Goal: Information Seeking & Learning: Learn about a topic

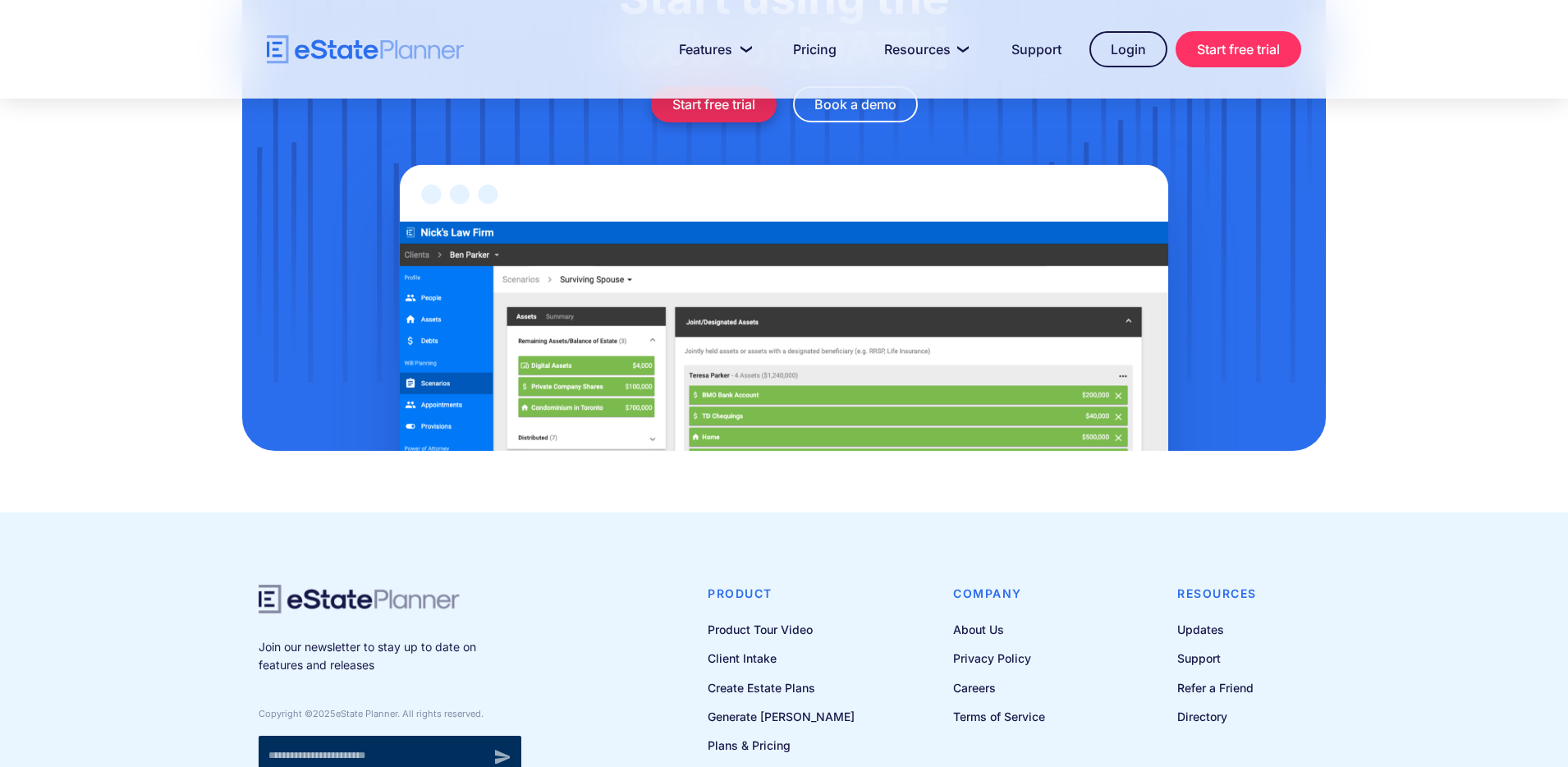
scroll to position [5365, 0]
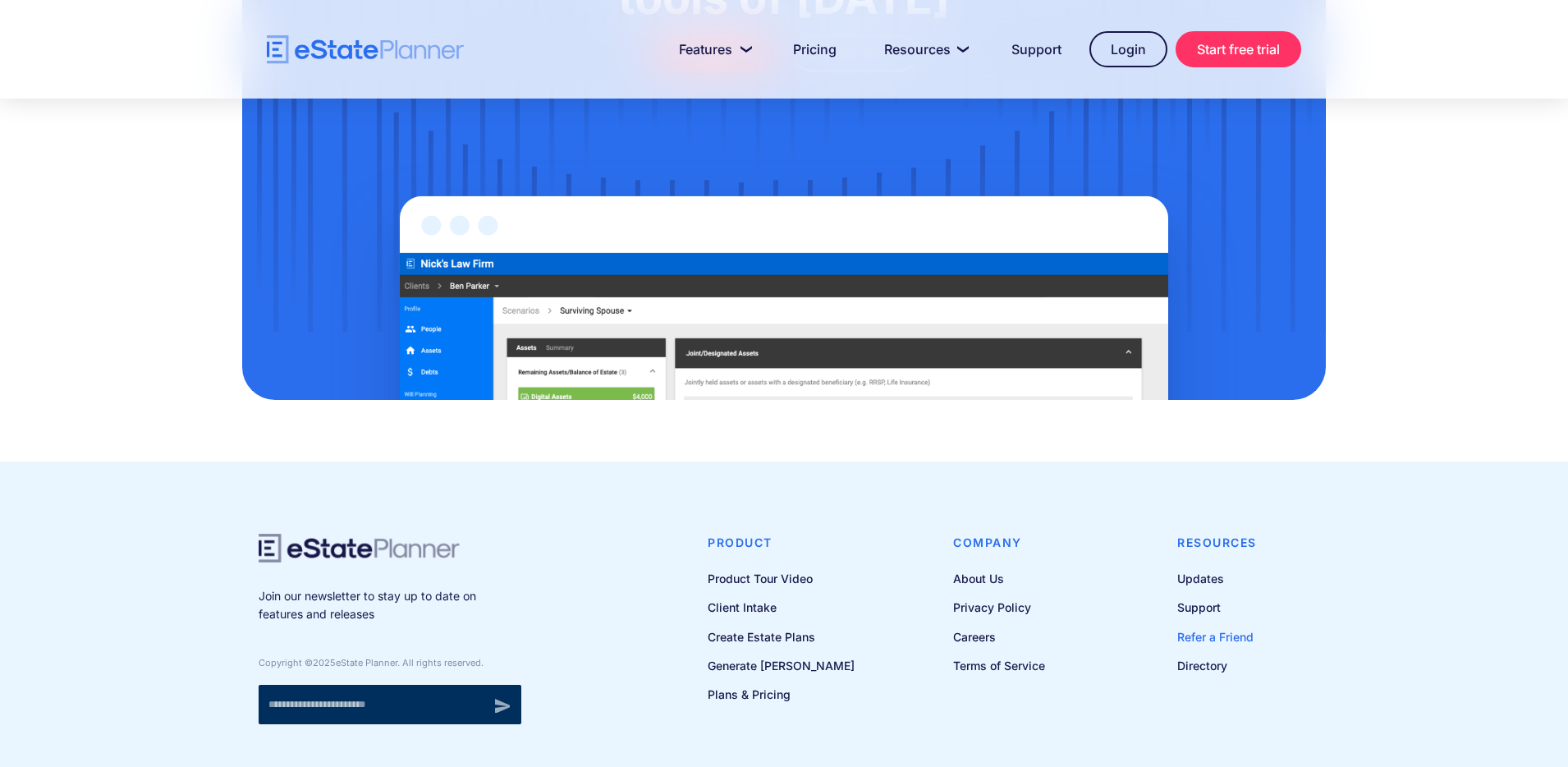
click at [1196, 626] on link "Refer a Friend" at bounding box center [1217, 636] width 79 height 20
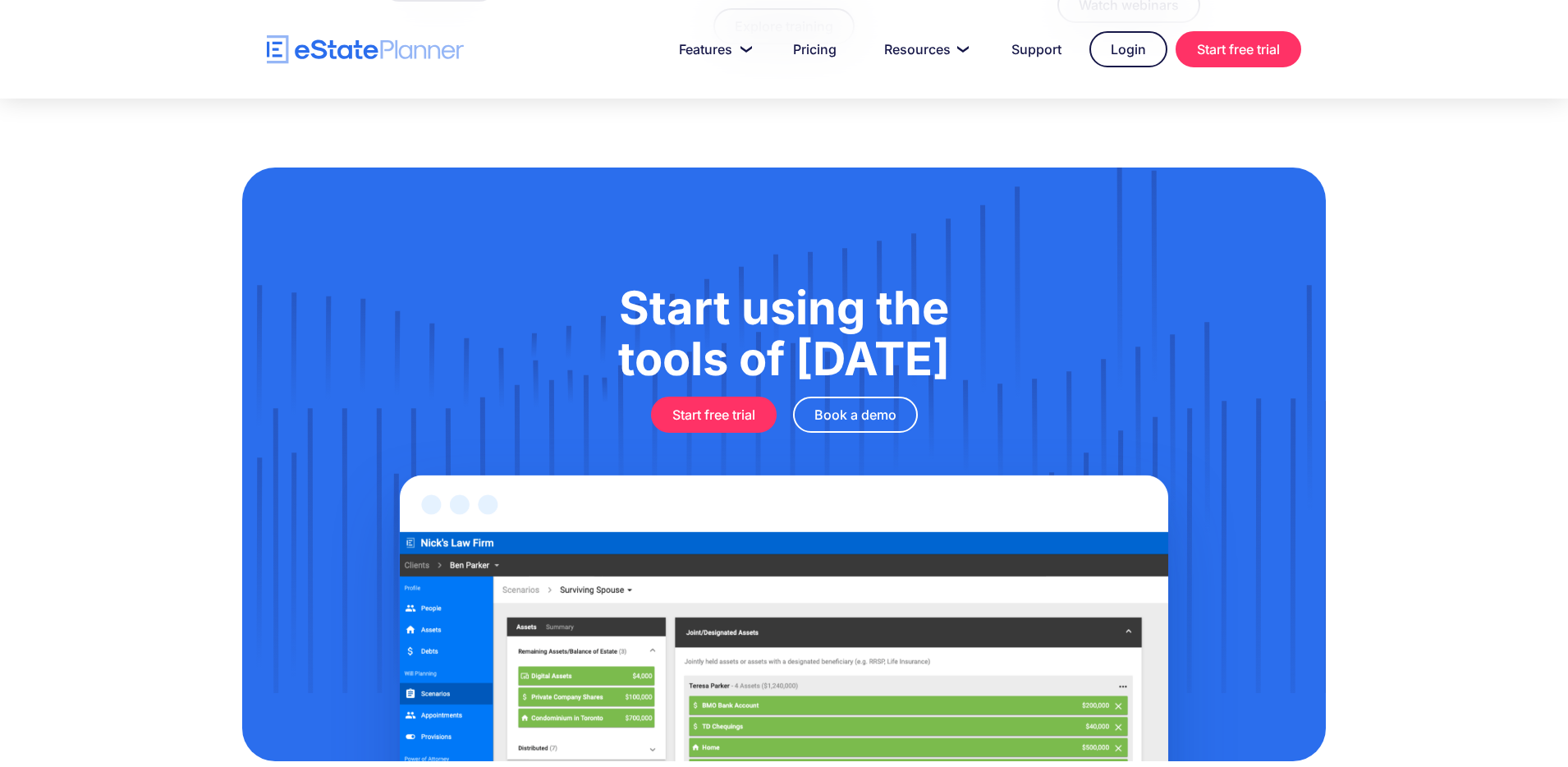
scroll to position [5044, 0]
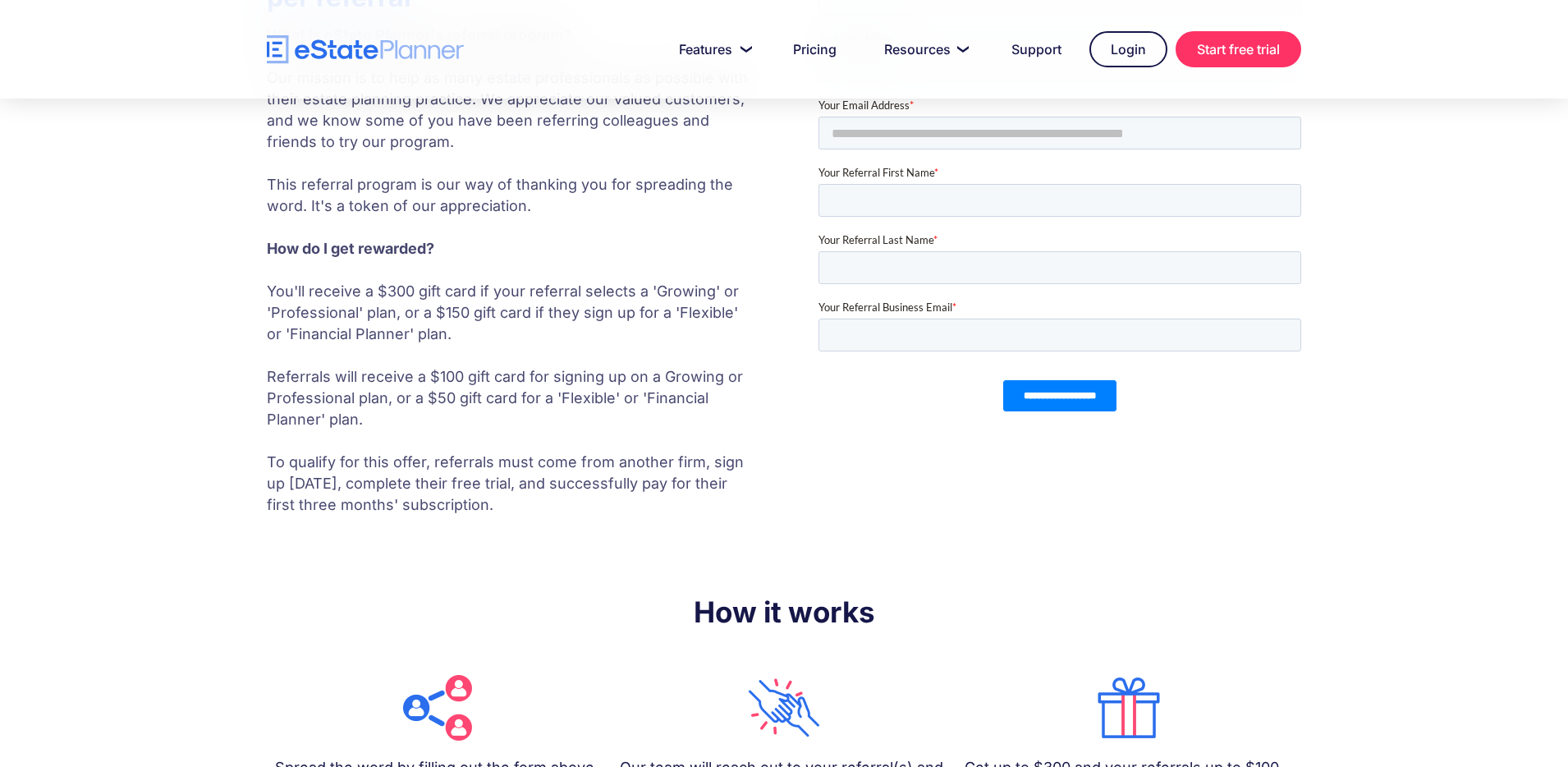
scroll to position [193, 0]
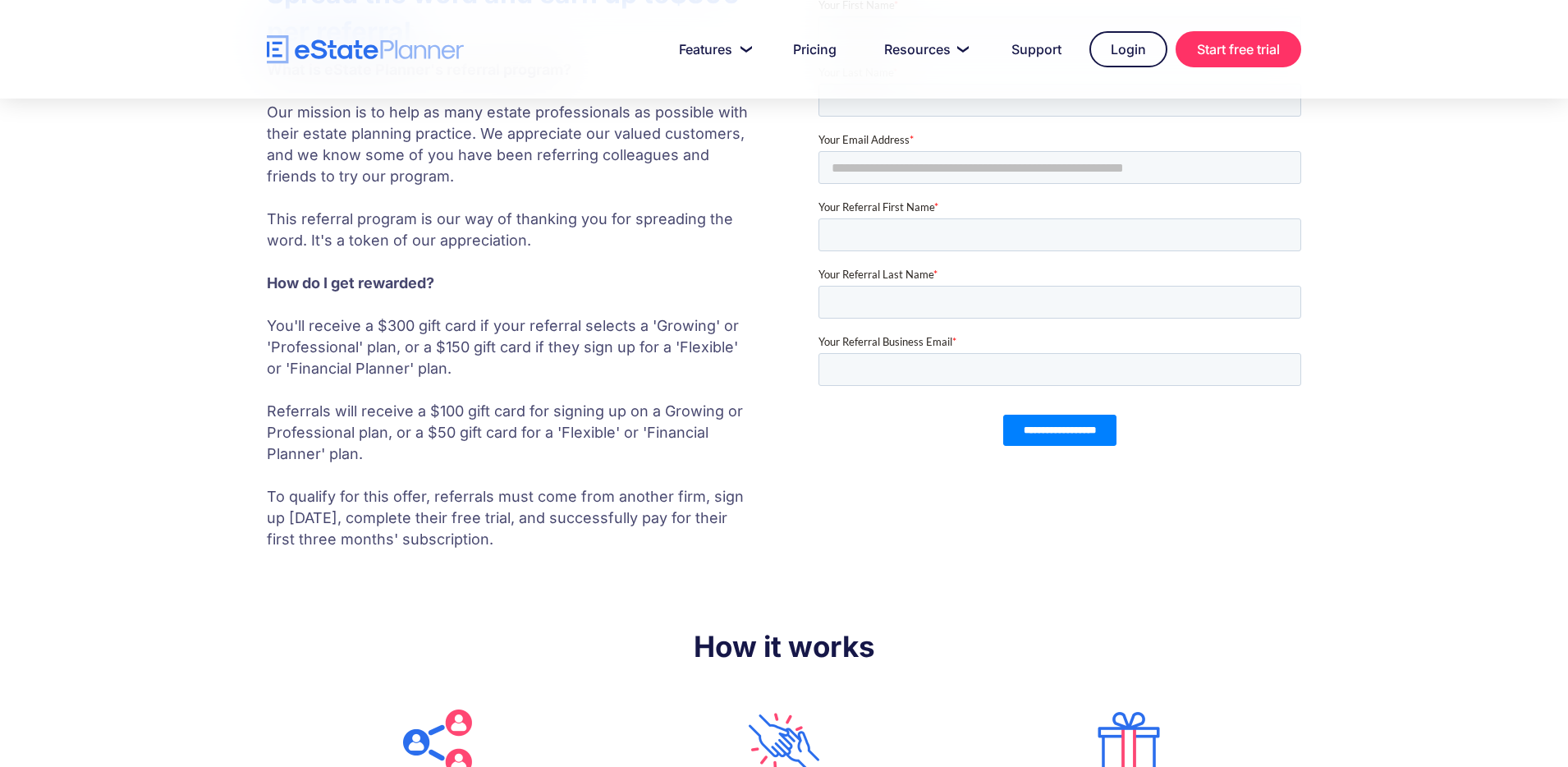
click at [626, 401] on p "What is eState Planner's referral program? ‍ Our mission is to help as many est…" at bounding box center [510, 304] width 486 height 491
click at [388, 324] on p "What is eState Planner's referral program? ‍ Our mission is to help as many est…" at bounding box center [510, 304] width 486 height 491
click at [487, 416] on p "What is eState Planner's referral program? ‍ Our mission is to help as many est…" at bounding box center [510, 304] width 486 height 491
click at [476, 413] on p "What is eState Planner's referral program? ‍ Our mission is to help as many est…" at bounding box center [510, 304] width 486 height 491
click at [469, 410] on p "What is eState Planner's referral program? ‍ Our mission is to help as many est…" at bounding box center [510, 304] width 486 height 491
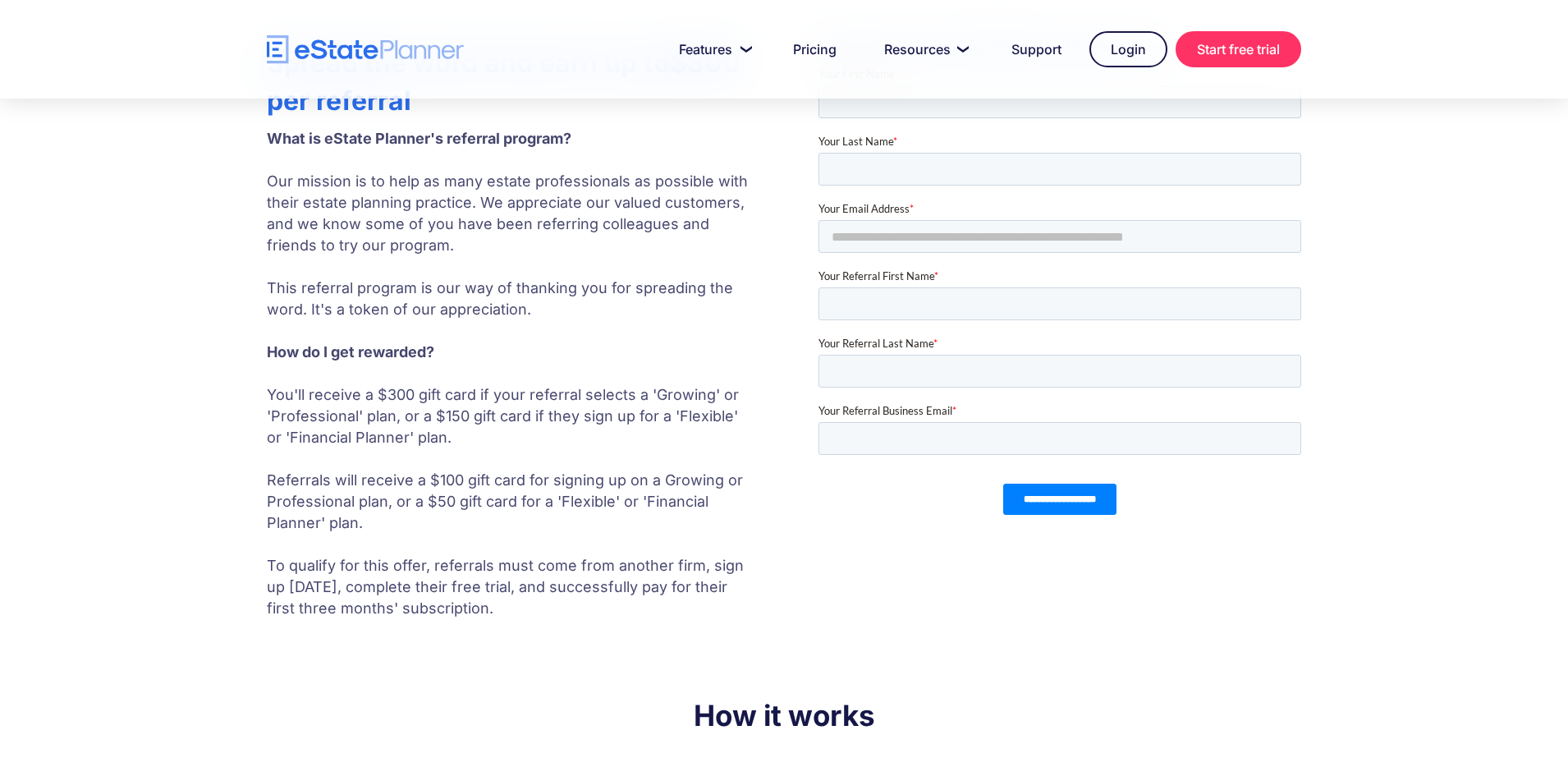
scroll to position [125, 0]
drag, startPoint x: 301, startPoint y: 606, endPoint x: 423, endPoint y: 606, distance: 122.0
click at [423, 606] on p "What is eState Planner's referral program? ‍ Our mission is to help as many est…" at bounding box center [510, 372] width 486 height 491
click at [337, 52] on img "home" at bounding box center [365, 49] width 197 height 29
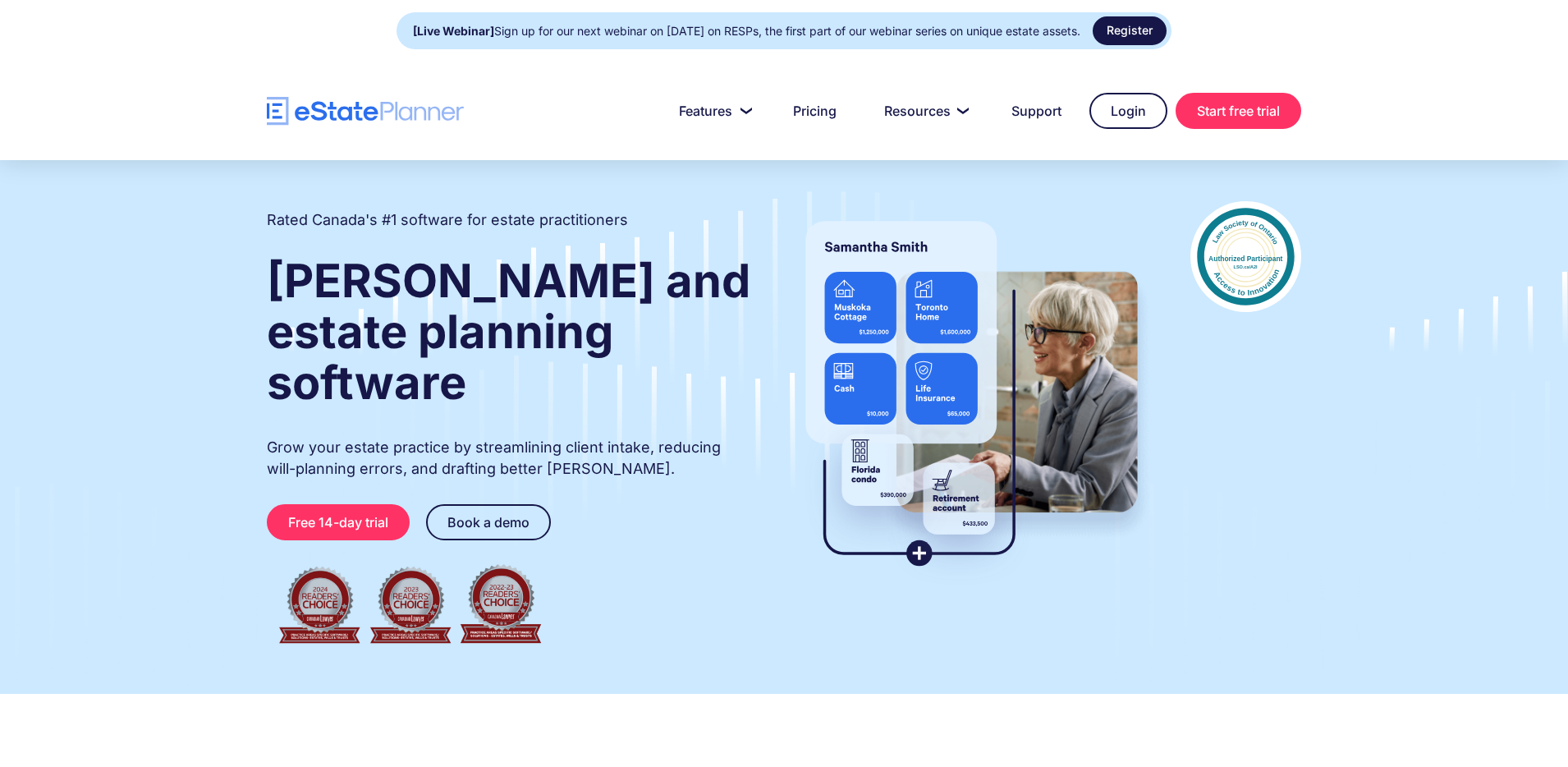
click at [1136, 29] on link "Register" at bounding box center [1130, 31] width 74 height 29
